Goal: Task Accomplishment & Management: Use online tool/utility

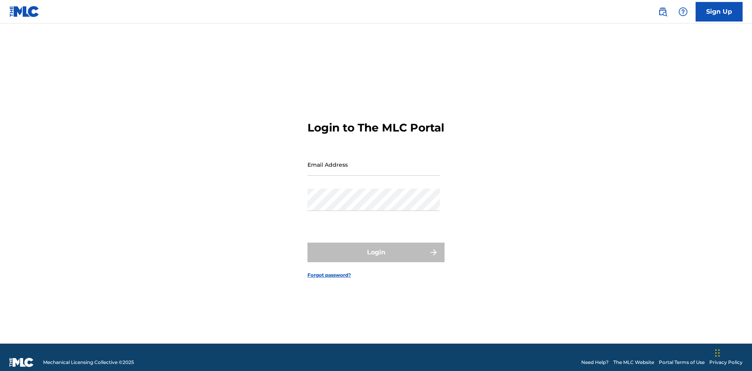
scroll to position [10, 0]
click at [374, 161] on input "Email Address" at bounding box center [374, 165] width 132 height 22
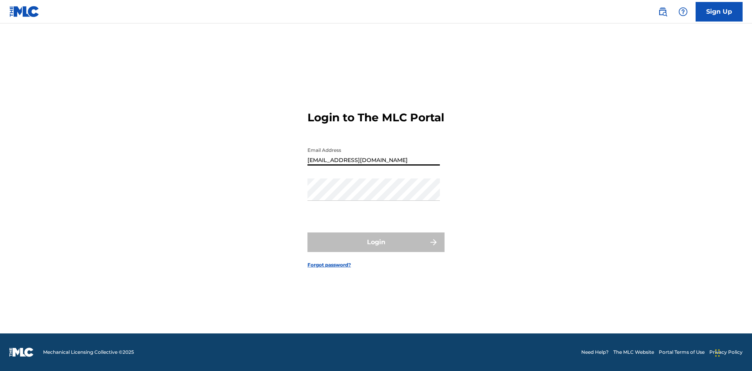
type input "[EMAIL_ADDRESS][DOMAIN_NAME]"
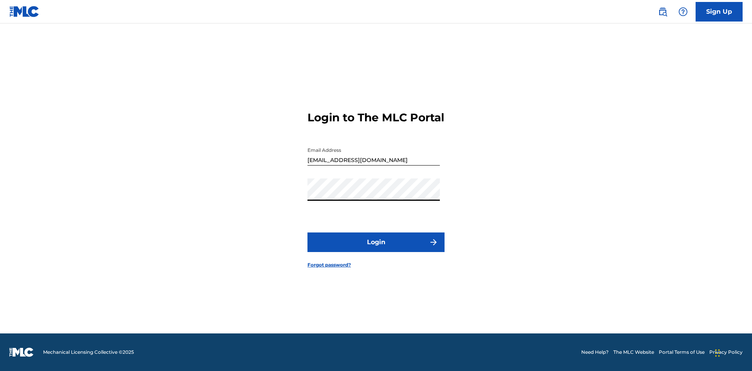
click at [376, 249] on button "Login" at bounding box center [376, 243] width 137 height 20
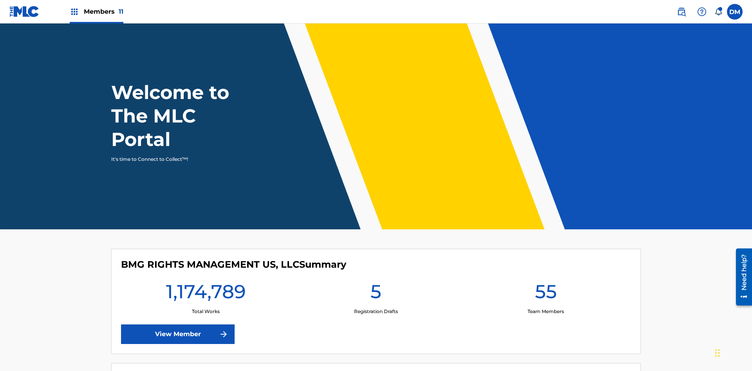
scroll to position [34, 0]
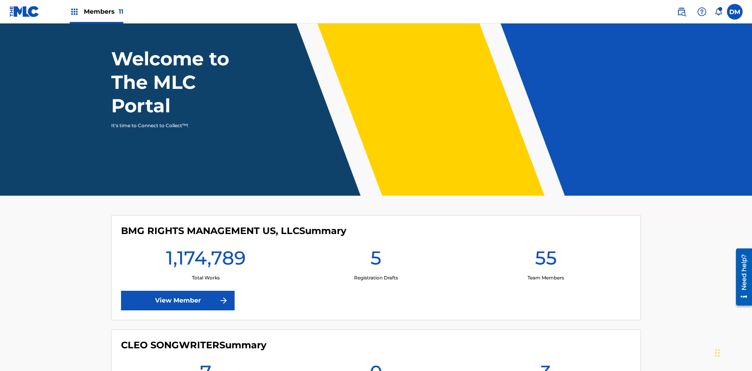
click at [96, 11] on span "Members 11" at bounding box center [104, 11] width 40 height 9
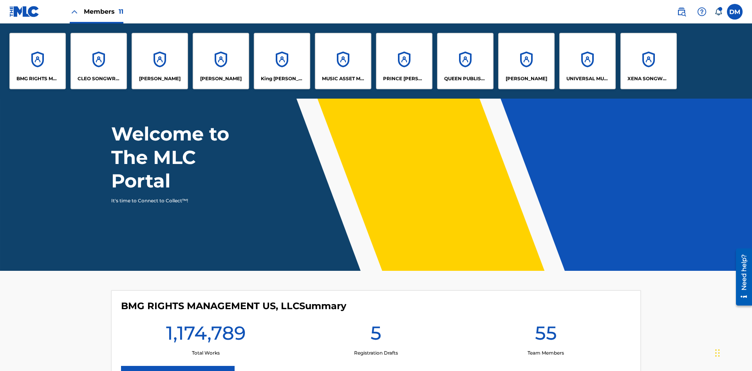
scroll to position [0, 0]
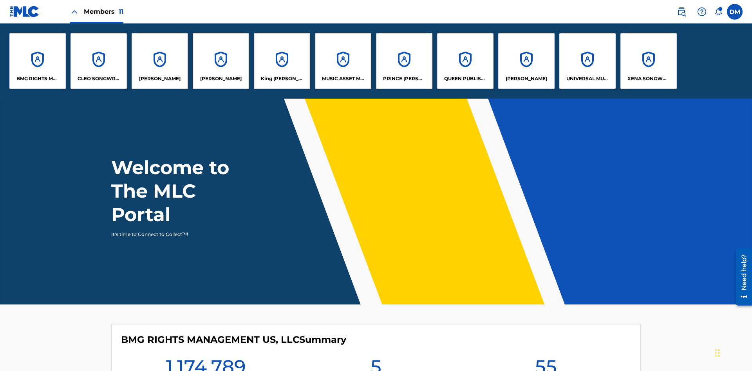
click at [38, 79] on p "BMG RIGHTS MANAGEMENT US, LLC" at bounding box center [37, 78] width 43 height 7
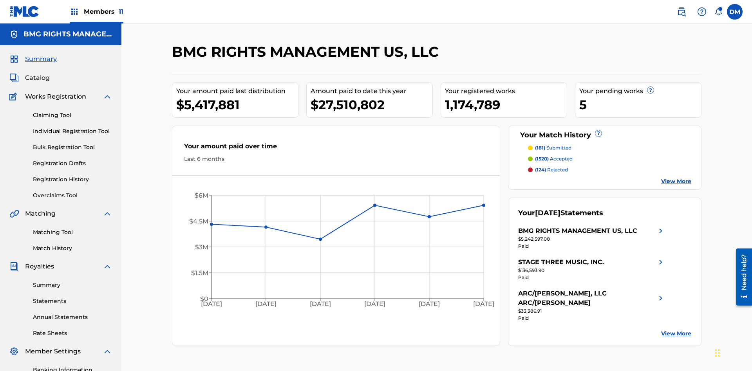
click at [72, 192] on link "Overclaims Tool" at bounding box center [72, 196] width 79 height 8
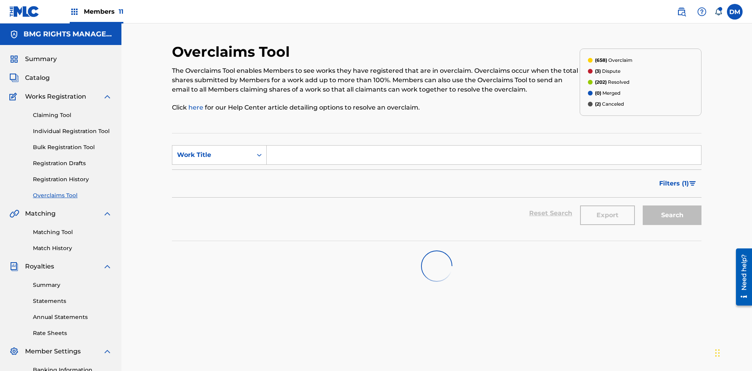
scroll to position [114, 0]
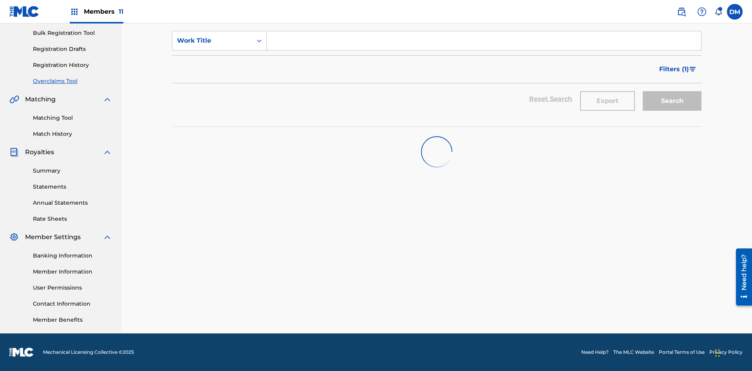
click at [674, 69] on span "Filters ( 1 )" at bounding box center [674, 69] width 30 height 9
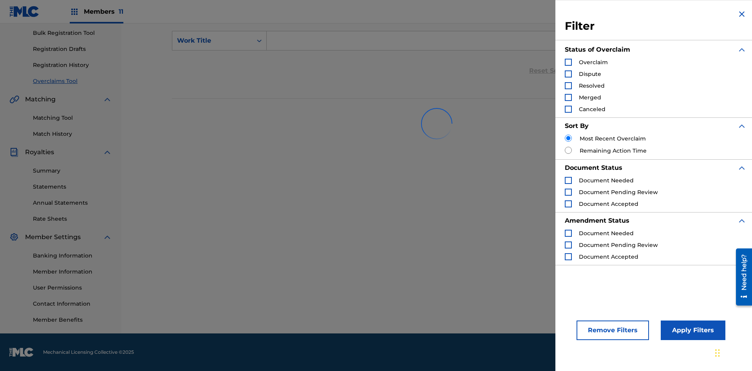
click at [569, 86] on div "Search Form" at bounding box center [568, 85] width 7 height 7
click at [692, 331] on button "Apply Filters" at bounding box center [693, 331] width 65 height 20
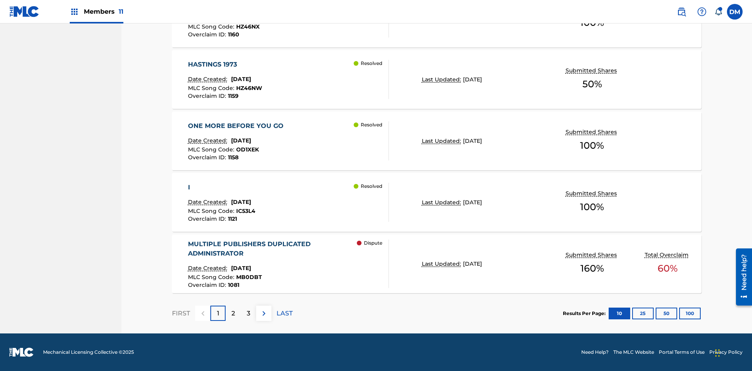
click at [679, 313] on button "100" at bounding box center [690, 314] width 22 height 12
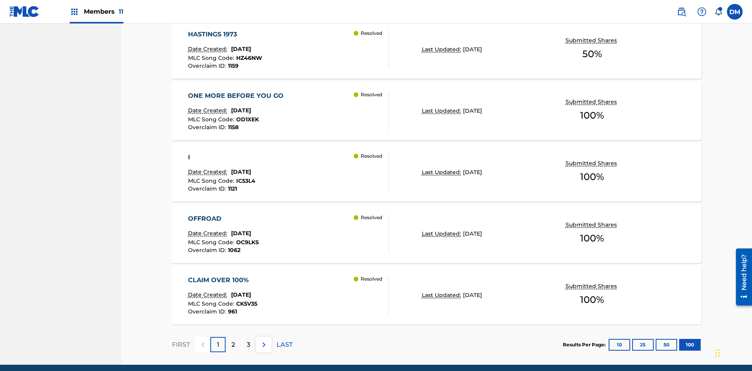
scroll to position [610, 0]
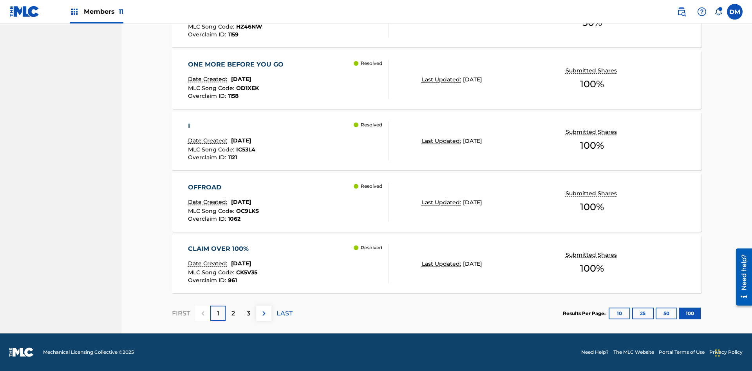
click at [437, 203] on p "Last Updated:" at bounding box center [442, 203] width 41 height 8
